Goal: Transaction & Acquisition: Purchase product/service

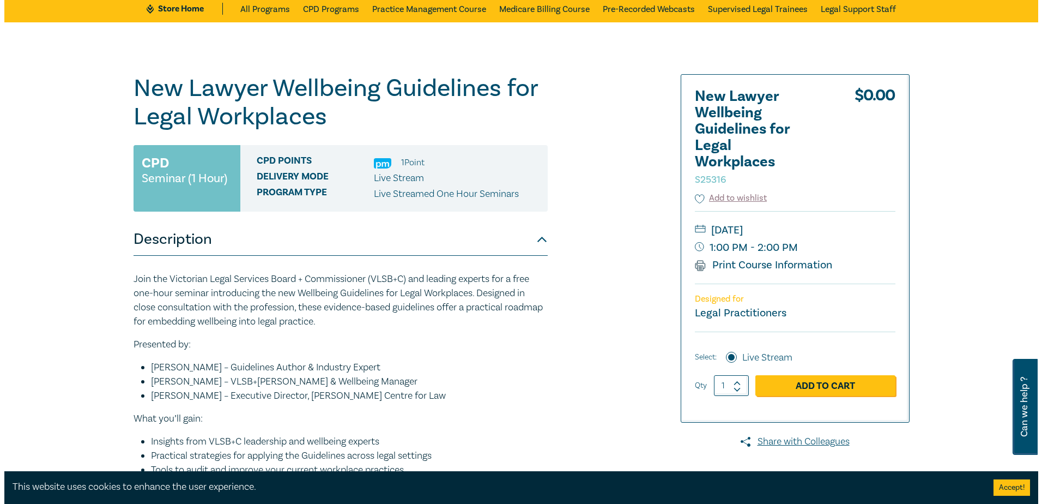
scroll to position [55, 0]
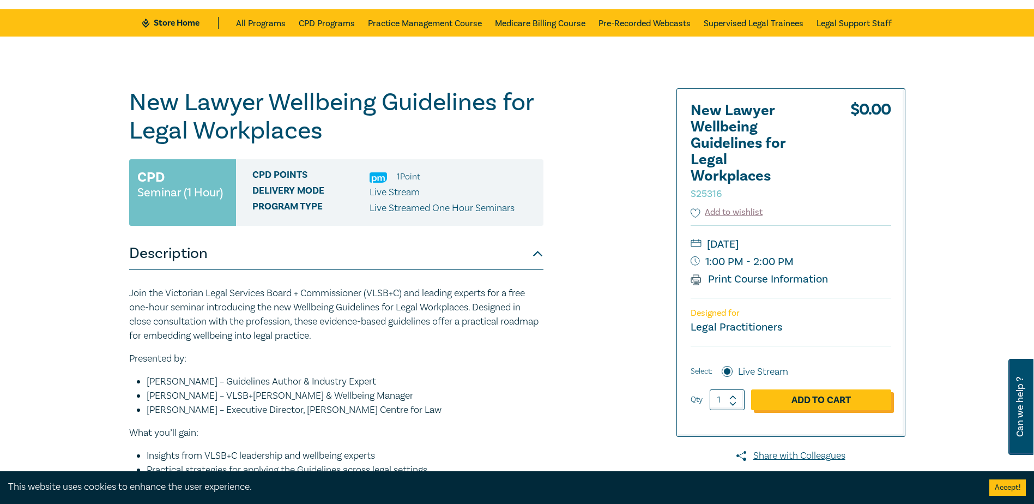
click at [845, 404] on link "Add to Cart" at bounding box center [821, 399] width 140 height 21
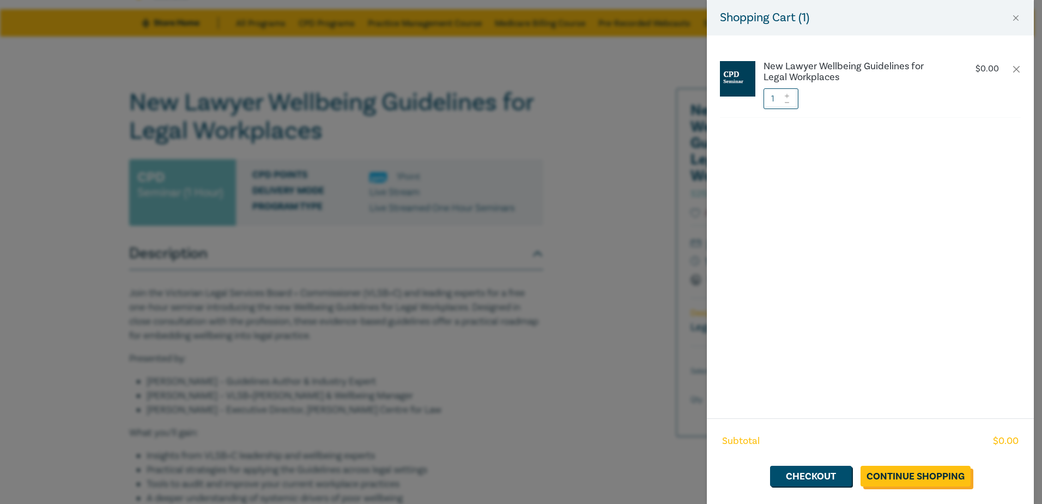
click at [886, 478] on link "Continue Shopping" at bounding box center [916, 476] width 110 height 21
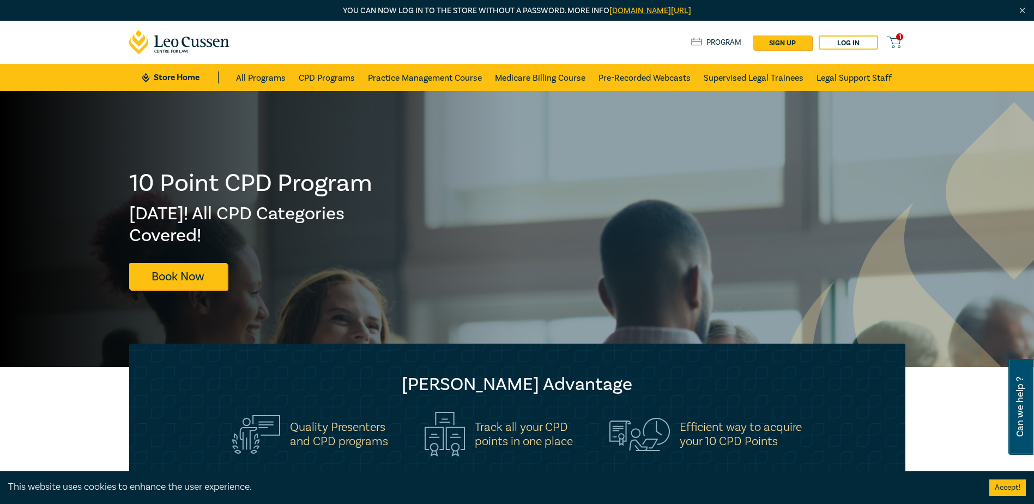
click at [892, 38] on icon at bounding box center [894, 42] width 14 height 14
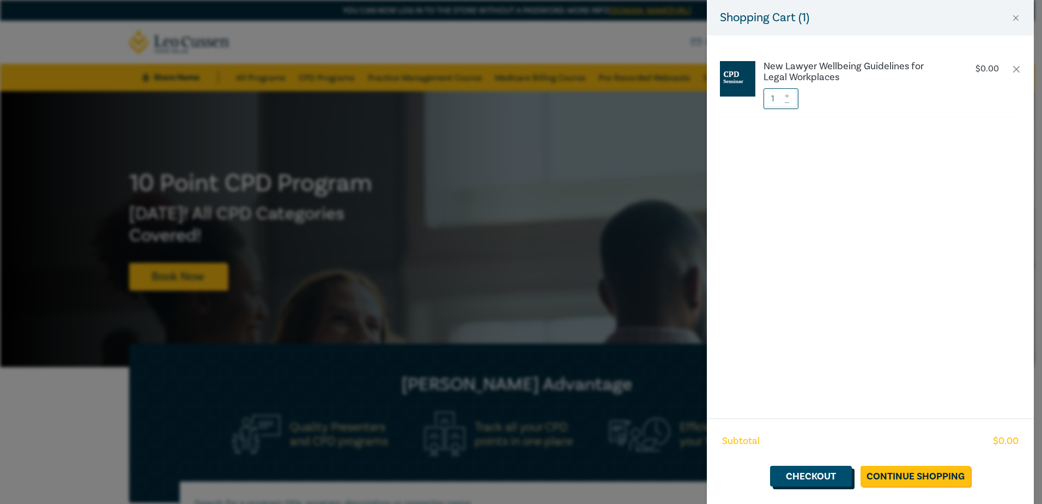
click at [780, 473] on link "Checkout" at bounding box center [811, 476] width 82 height 21
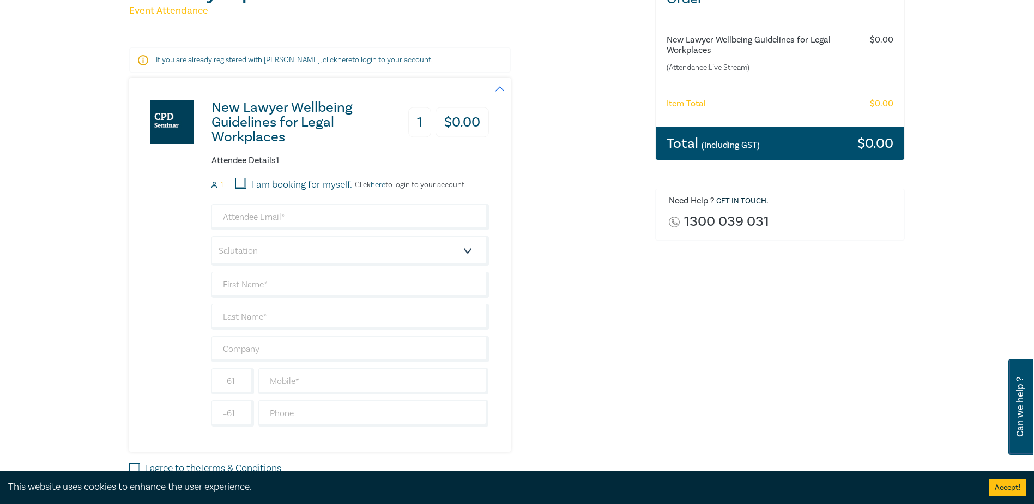
scroll to position [164, 0]
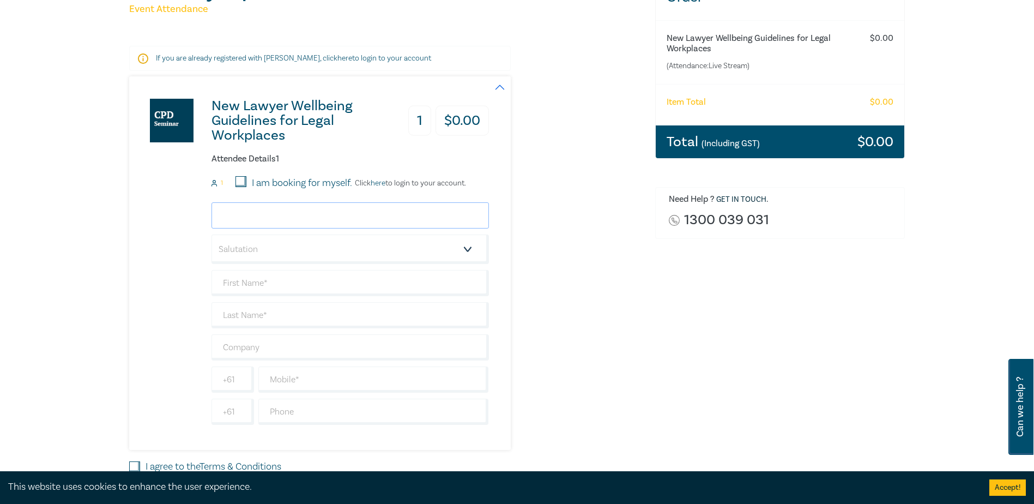
click at [279, 217] on input "email" at bounding box center [351, 215] width 278 height 26
type input "scarlett@youthlaw.asn.au"
type input "Scarlett"
type input "Trewavis"
type input "Youthlaw"
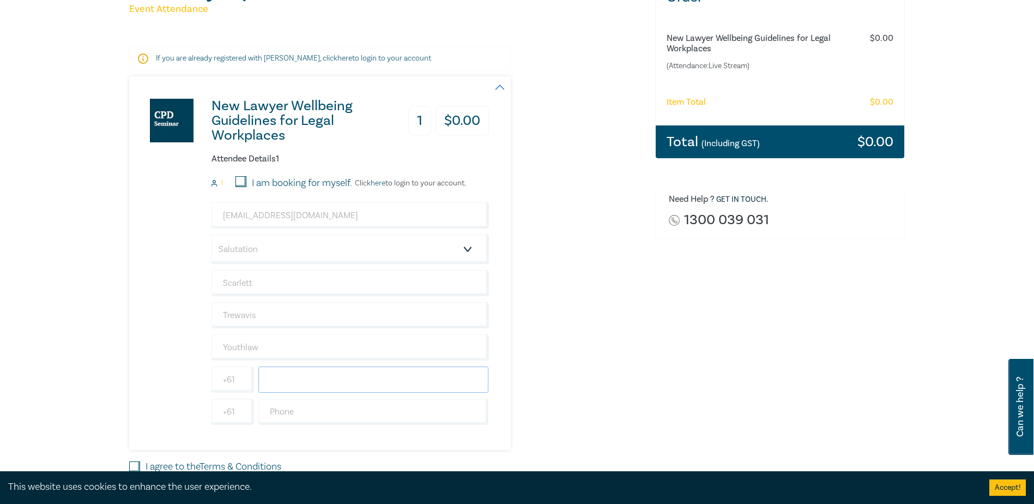
click at [321, 384] on input "text" at bounding box center [373, 379] width 231 height 26
type input "0420294134"
click at [647, 376] on div "Delivery Option Event Attendance If you are already registered with Leo Cussen,…" at bounding box center [386, 253] width 526 height 558
click at [458, 252] on select "Salutation Mr. Mrs. Ms. Miss Dr. Prof. Other" at bounding box center [351, 248] width 278 height 29
select select "Ms."
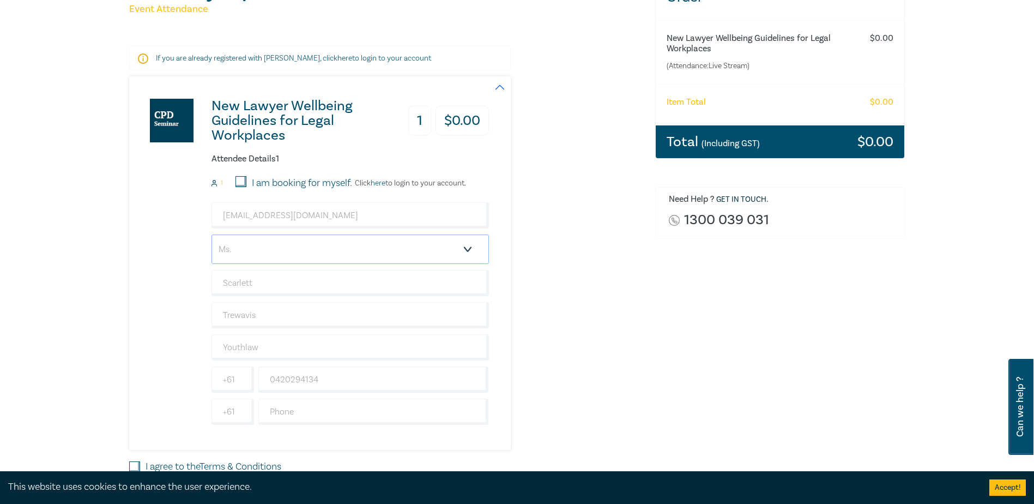
click at [212, 234] on select "Salutation Mr. Mrs. Ms. Miss Dr. Prof. Other" at bounding box center [351, 248] width 278 height 29
click at [679, 325] on div "Order New Lawyer Wellbeing Guidelines for Legal Workplaces (Attendance: Live St…" at bounding box center [780, 253] width 263 height 558
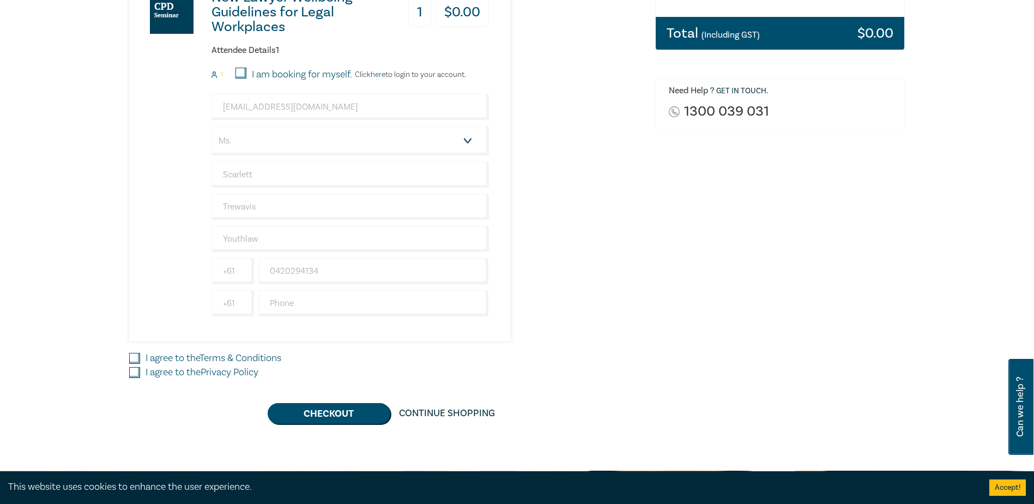
scroll to position [273, 0]
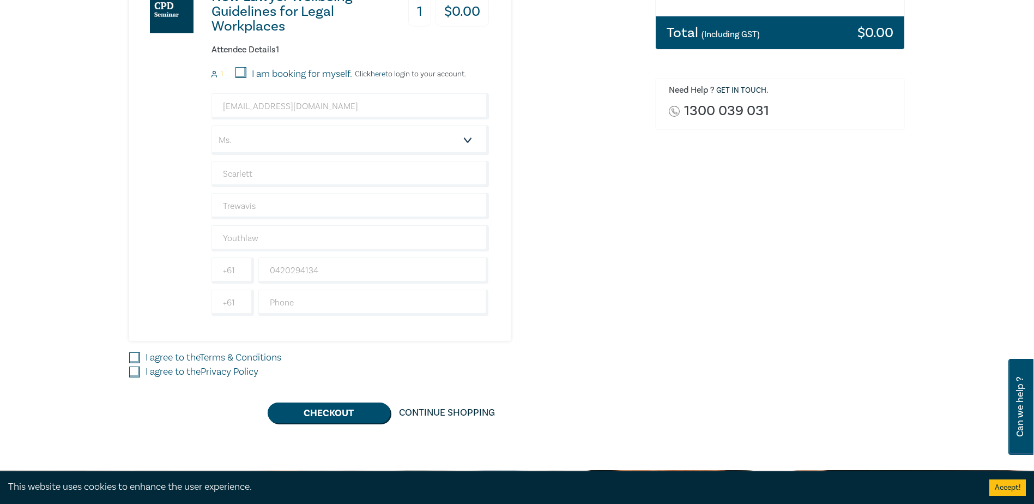
click at [138, 371] on input "I agree to the Privacy Policy" at bounding box center [134, 371] width 11 height 11
checkbox input "true"
click at [134, 360] on input "I agree to the Terms & Conditions" at bounding box center [134, 357] width 11 height 11
checkbox input "true"
click at [341, 408] on button "Checkout" at bounding box center [329, 412] width 123 height 21
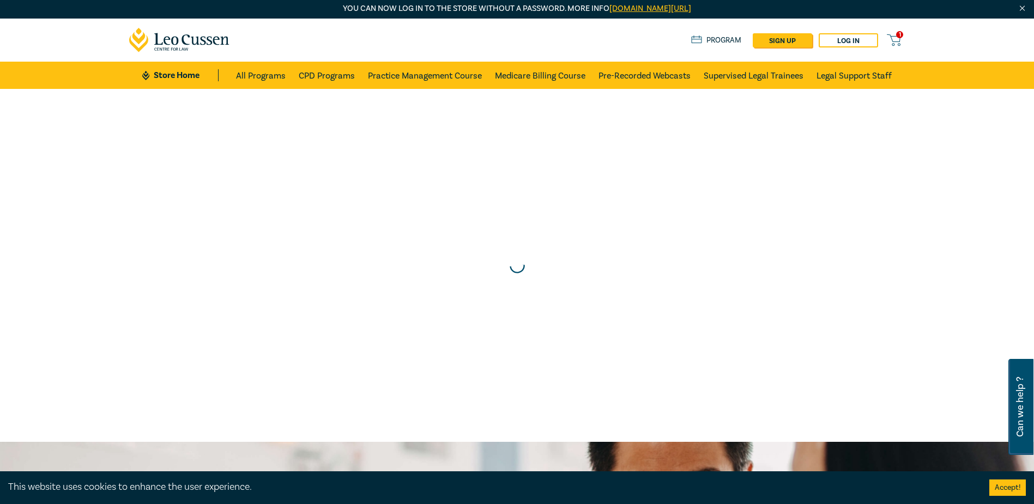
scroll to position [0, 0]
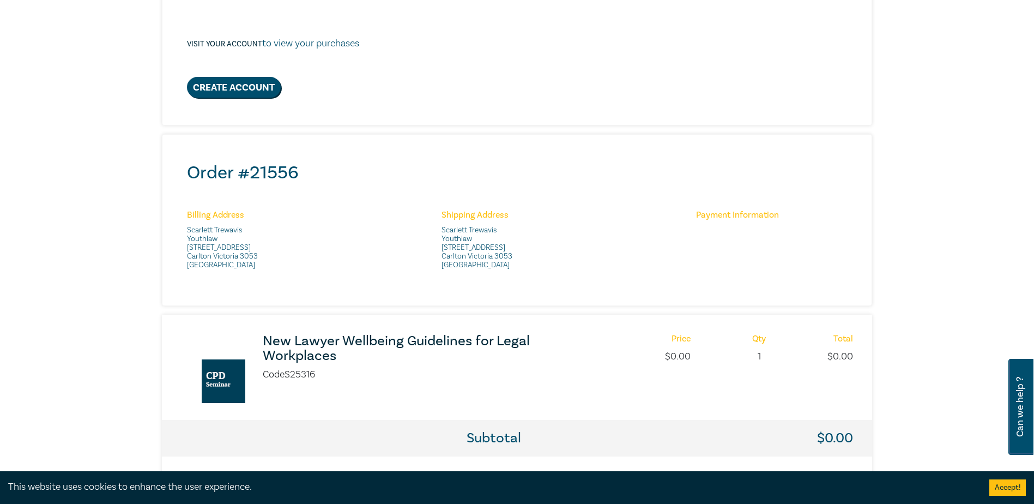
scroll to position [436, 0]
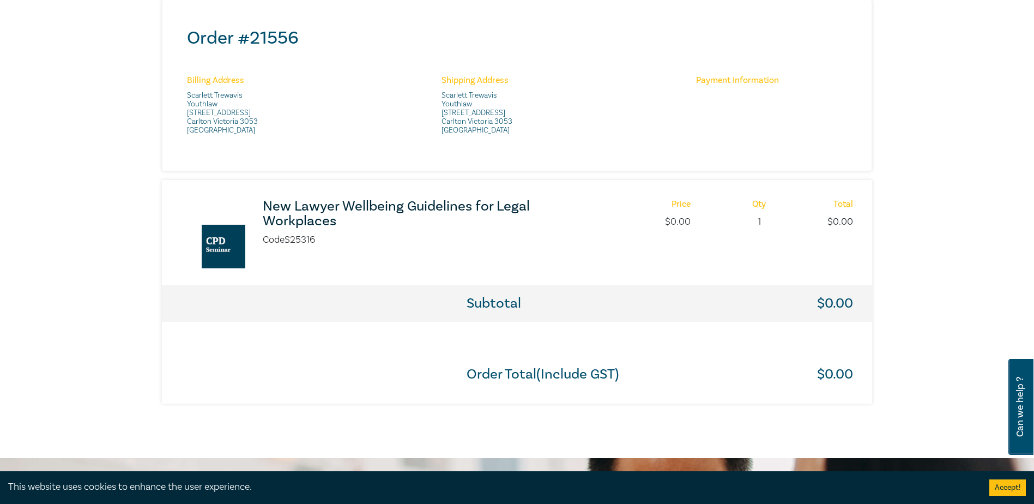
click at [78, 292] on div "Thank you for your order Thank you for your purchase - your order confirmation/…" at bounding box center [517, 56] width 1034 height 803
click at [98, 273] on div "Thank you for your order Thank you for your purchase - your order confirmation/…" at bounding box center [517, 56] width 1034 height 803
click at [74, 197] on div "Thank you for your order Thank you for your purchase - your order confirmation/…" at bounding box center [517, 56] width 1034 height 803
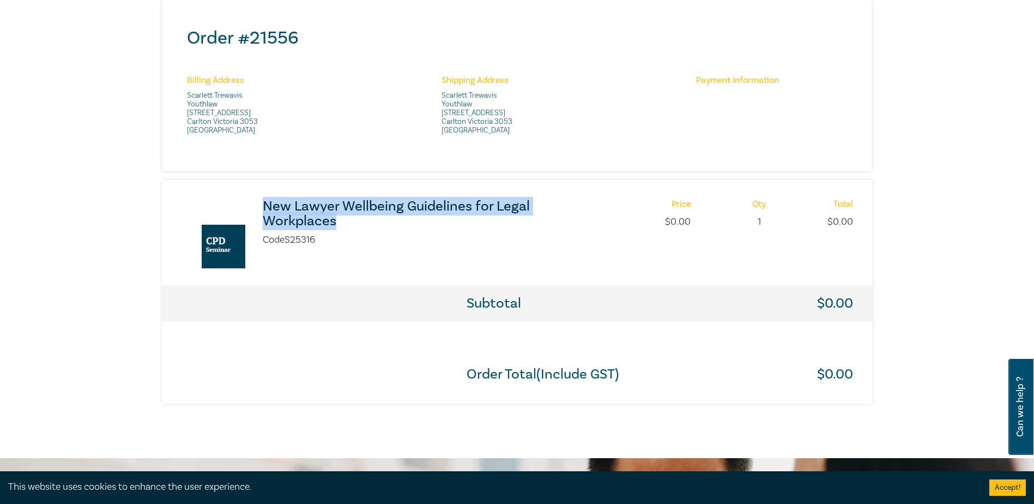
drag, startPoint x: 248, startPoint y: 197, endPoint x: 357, endPoint y: 221, distance: 112.3
click at [357, 221] on div "New Lawyer Wellbeing Guidelines for Legal Workplaces Code S25316 Price $ 0.00 Q…" at bounding box center [517, 232] width 710 height 105
copy h3 "New Lawyer Wellbeing Guidelines for Legal Workplaces"
